Goal: Complete application form

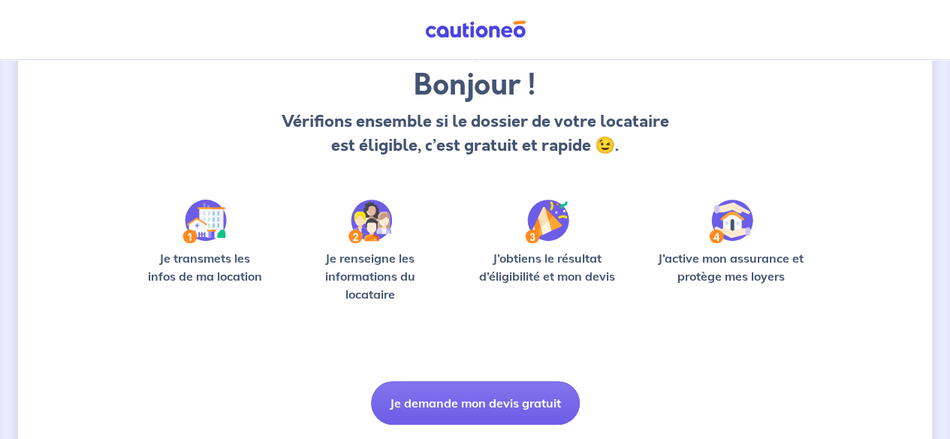
scroll to position [149, 0]
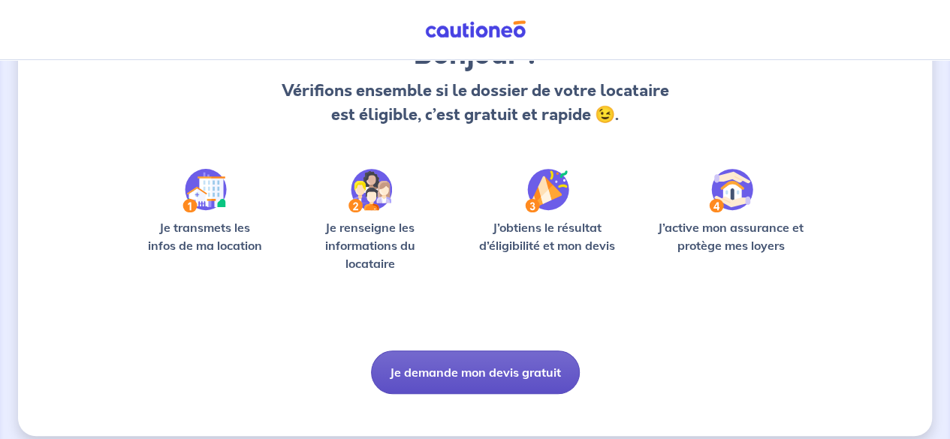
click at [518, 372] on button "Je demande mon devis gratuit" at bounding box center [475, 373] width 209 height 44
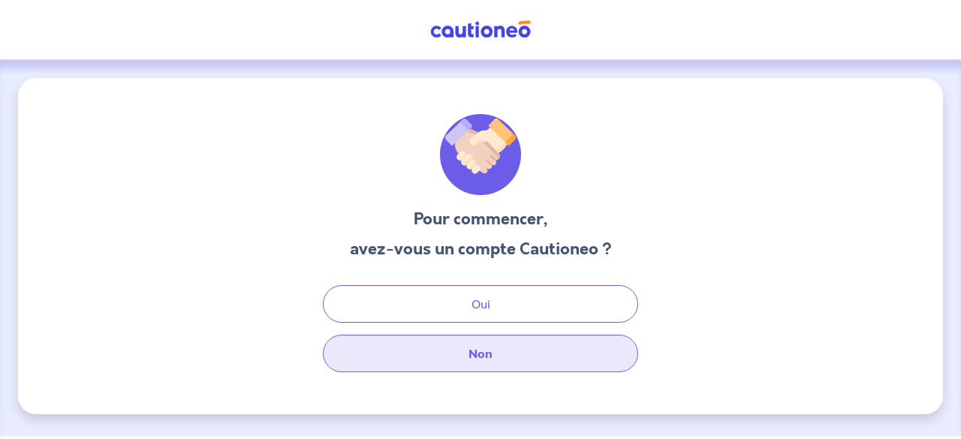
click at [517, 358] on button "Non" at bounding box center [480, 354] width 315 height 38
